Goal: Transaction & Acquisition: Purchase product/service

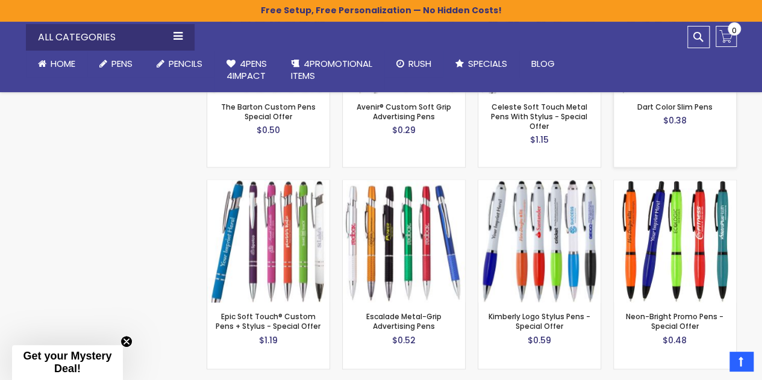
scroll to position [723, 0]
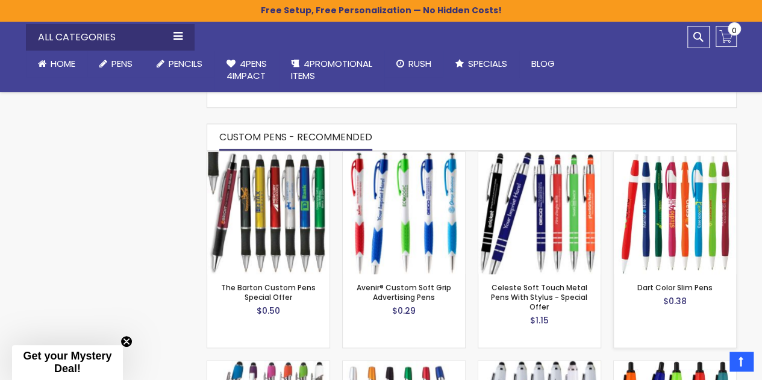
click at [682, 196] on img at bounding box center [675, 213] width 122 height 122
click at [260, 199] on img at bounding box center [268, 213] width 122 height 122
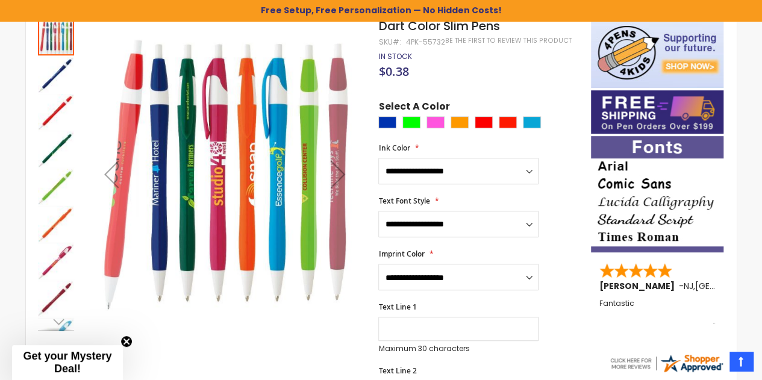
scroll to position [202, 0]
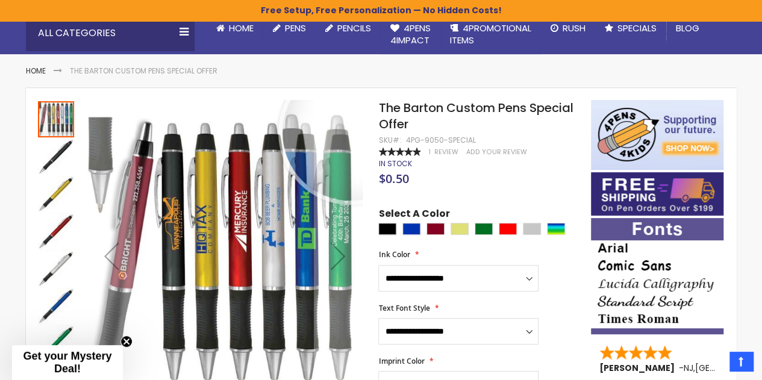
scroll to position [120, 0]
